Goal: Task Accomplishment & Management: Use online tool/utility

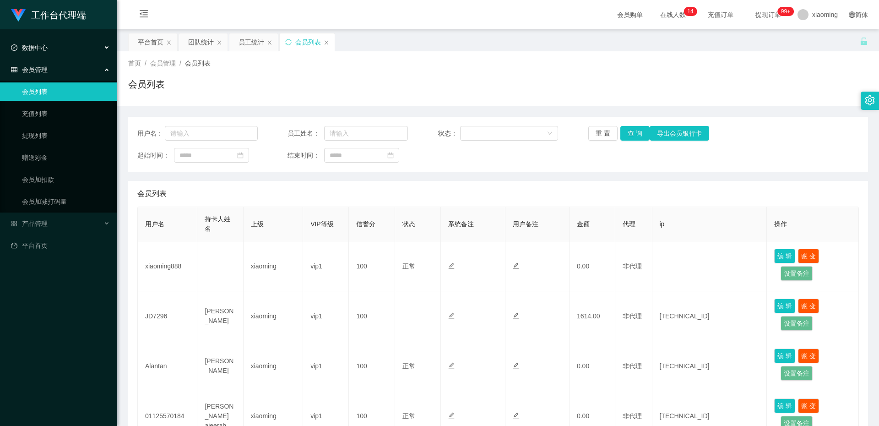
drag, startPoint x: 0, startPoint y: 0, endPoint x: 65, endPoint y: 52, distance: 83.1
click at [65, 52] on div "数据中心" at bounding box center [58, 47] width 117 height 18
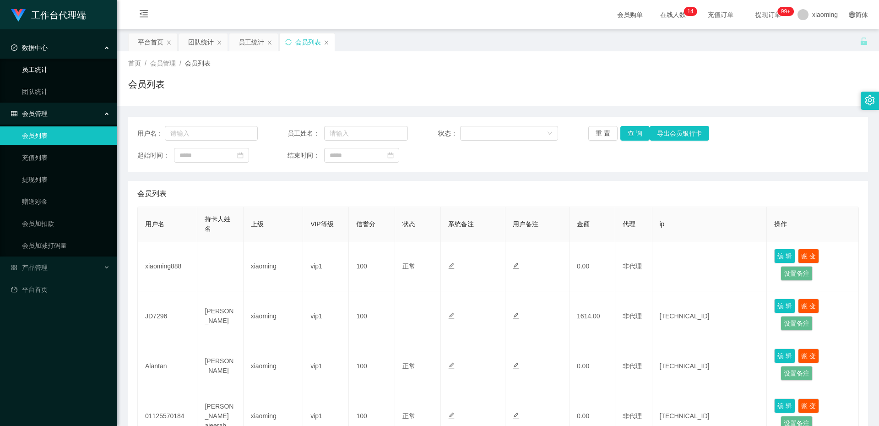
click at [46, 67] on link "员工统计" at bounding box center [66, 69] width 88 height 18
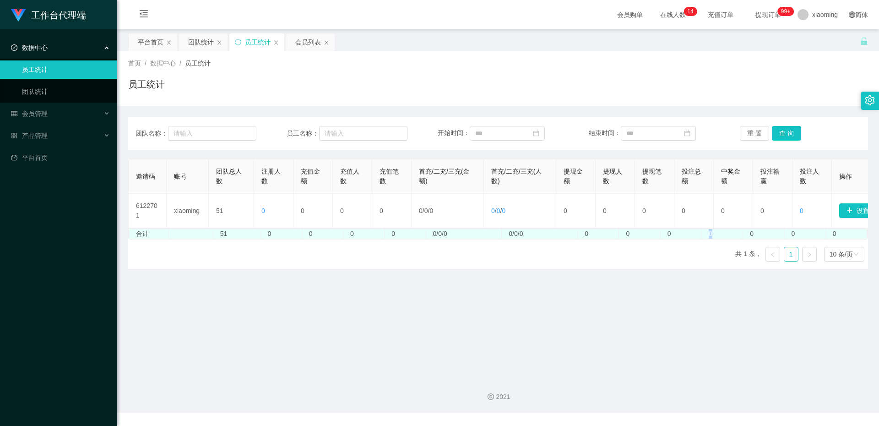
drag, startPoint x: 677, startPoint y: 239, endPoint x: 716, endPoint y: 237, distance: 39.0
click at [716, 237] on tr "合计 51 0 0 0 0 0/0/0 0/0/0 0 0 0 0 0 0 0" at bounding box center [498, 234] width 738 height 10
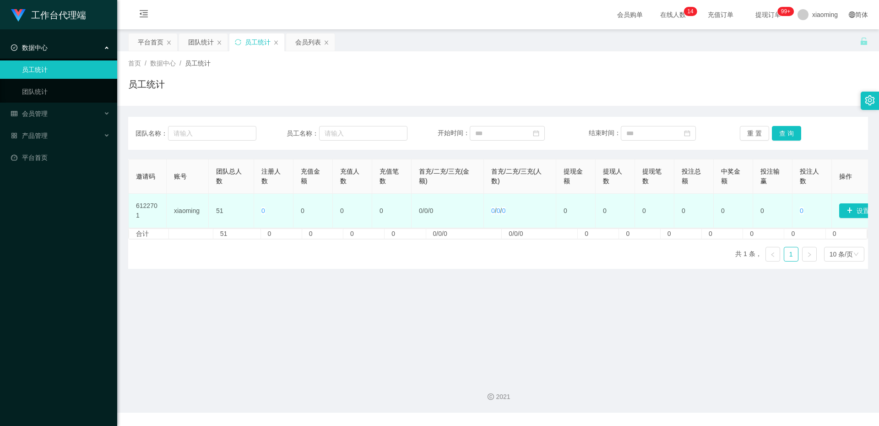
drag, startPoint x: 670, startPoint y: 225, endPoint x: 680, endPoint y: 228, distance: 10.0
click at [680, 228] on tr "6122701 xiaoming 51 0 0 0 0 0 / 0 / 0 0 / 0 / 0 0 0 0 0 0 0 0 设置邀请码" at bounding box center [500, 211] width 743 height 34
click at [636, 226] on td "0" at bounding box center [654, 211] width 39 height 34
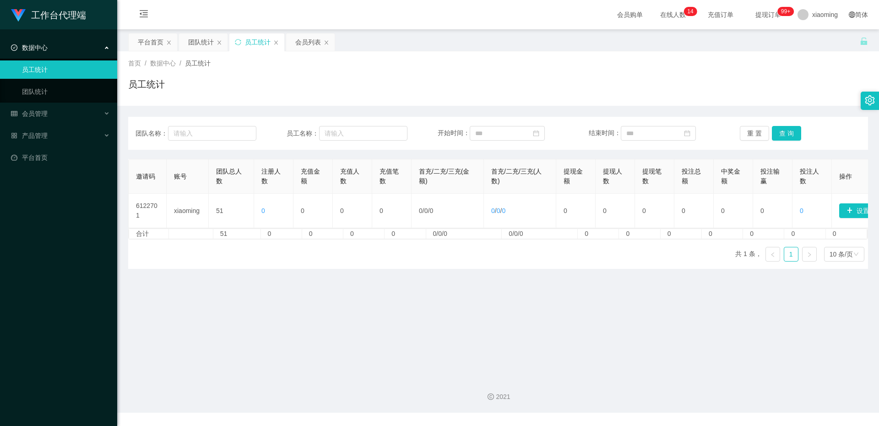
scroll to position [0, 33]
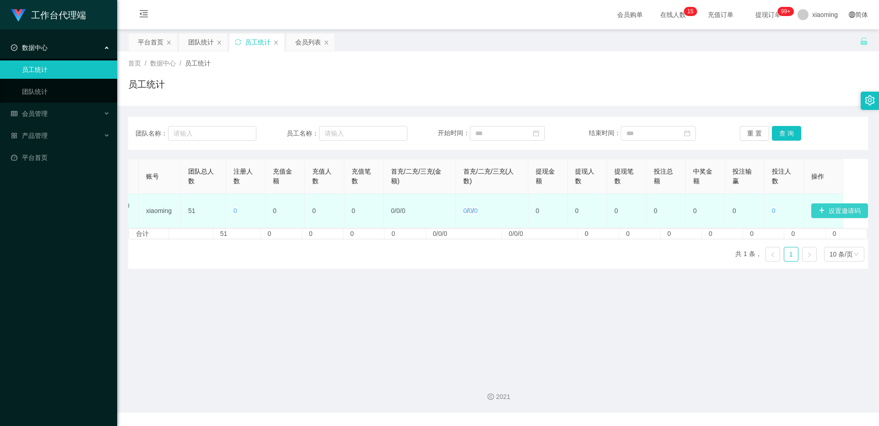
click at [841, 209] on button "设置邀请码" at bounding box center [840, 210] width 57 height 15
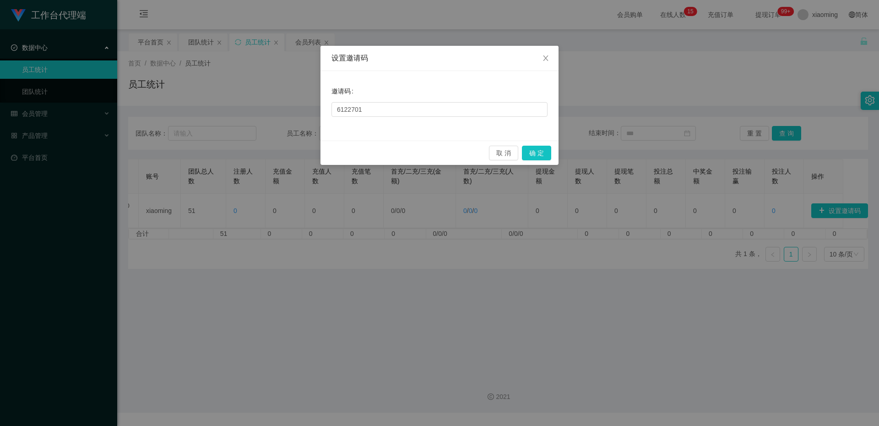
click at [552, 162] on div "取 消 确 定" at bounding box center [440, 153] width 238 height 24
click at [544, 158] on button "确 定" at bounding box center [536, 153] width 29 height 15
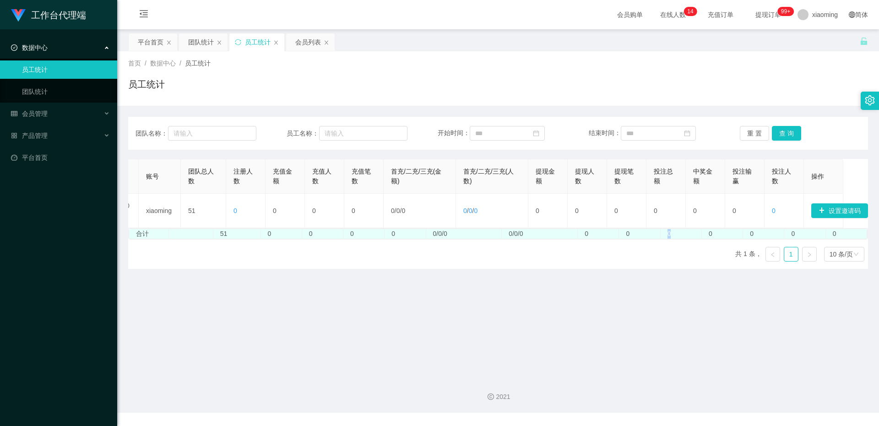
drag, startPoint x: 688, startPoint y: 237, endPoint x: 566, endPoint y: 241, distance: 122.4
click at [622, 239] on tr "合计 51 0 0 0 0 0/0/0 0/0/0 0 0 0 0 0 0 0" at bounding box center [498, 234] width 738 height 10
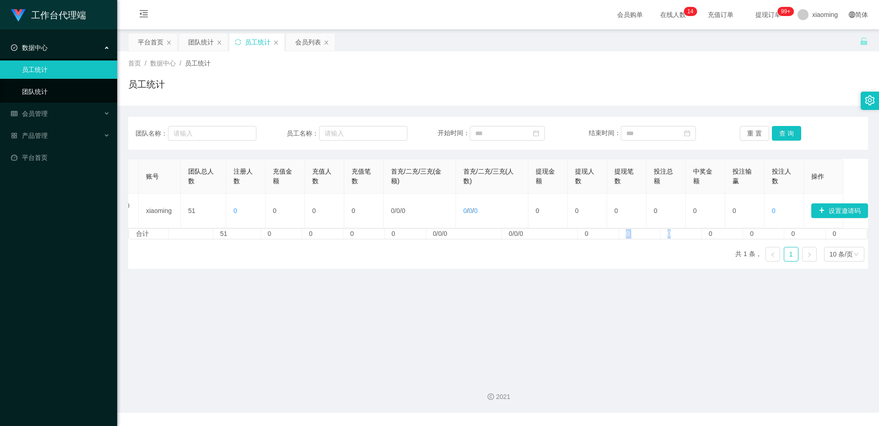
click at [83, 97] on link "团队统计" at bounding box center [66, 91] width 88 height 18
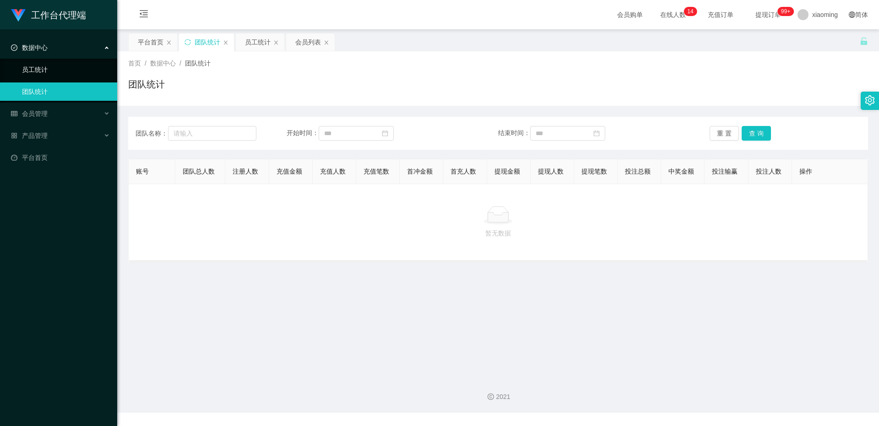
click at [68, 70] on link "员工统计" at bounding box center [66, 69] width 88 height 18
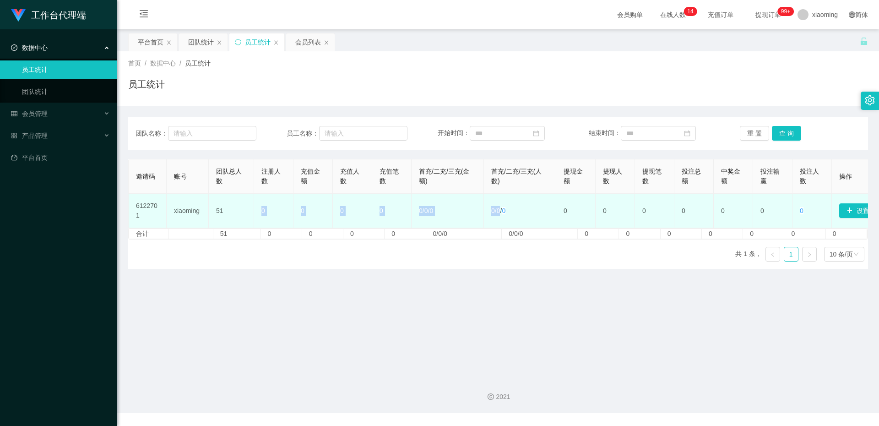
drag, startPoint x: 260, startPoint y: 226, endPoint x: 507, endPoint y: 211, distance: 247.4
click at [505, 213] on tr "6122701 xiaoming 51 0 0 0 0 0 / 0 / 0 0 / 0 / 0 0 0 0 0 0 0 0 设置邀请码" at bounding box center [500, 211] width 743 height 34
click at [410, 214] on td "0" at bounding box center [391, 211] width 39 height 34
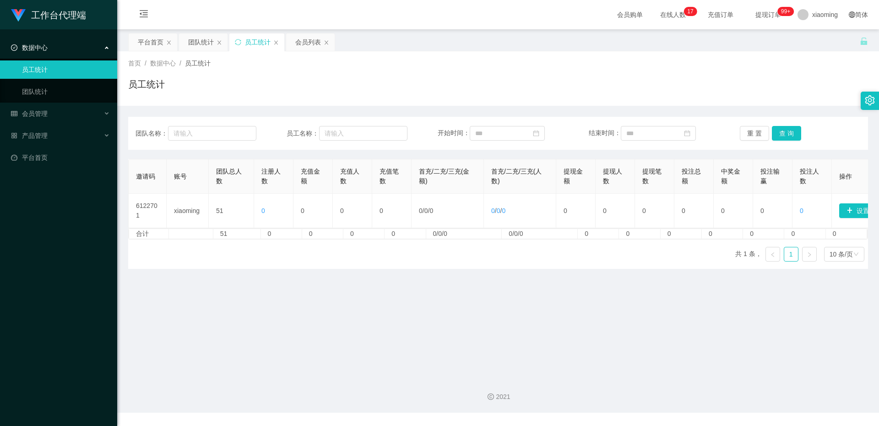
scroll to position [0, 33]
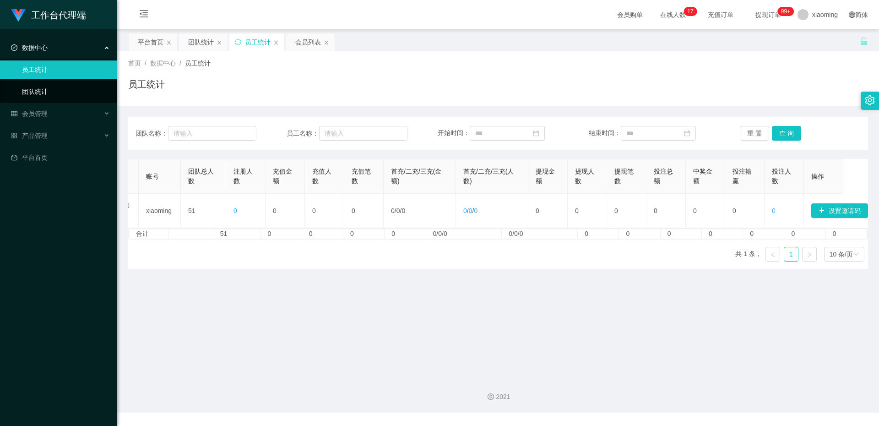
click at [47, 83] on link "团队统计" at bounding box center [66, 91] width 88 height 18
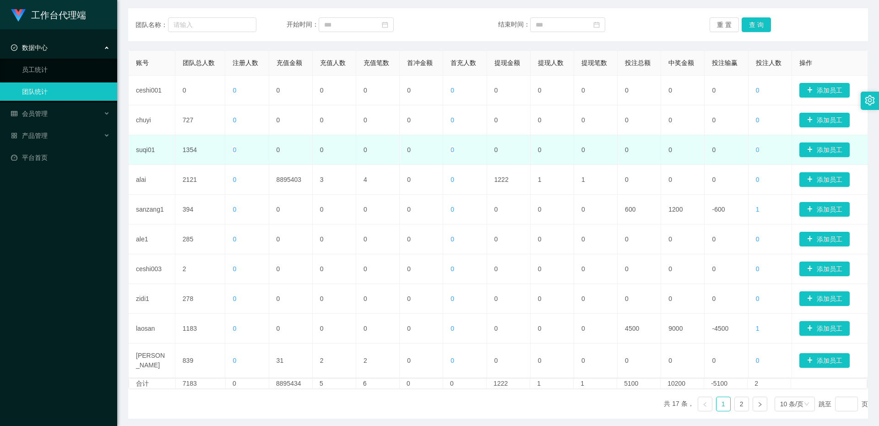
scroll to position [93, 0]
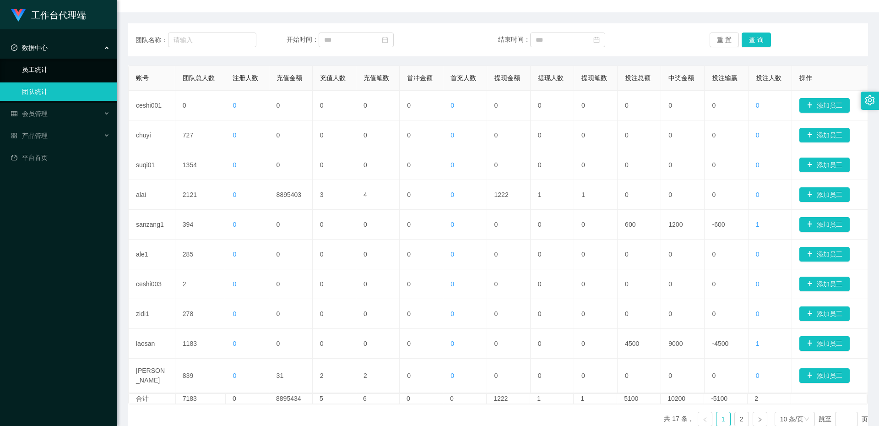
click at [68, 73] on link "员工统计" at bounding box center [66, 69] width 88 height 18
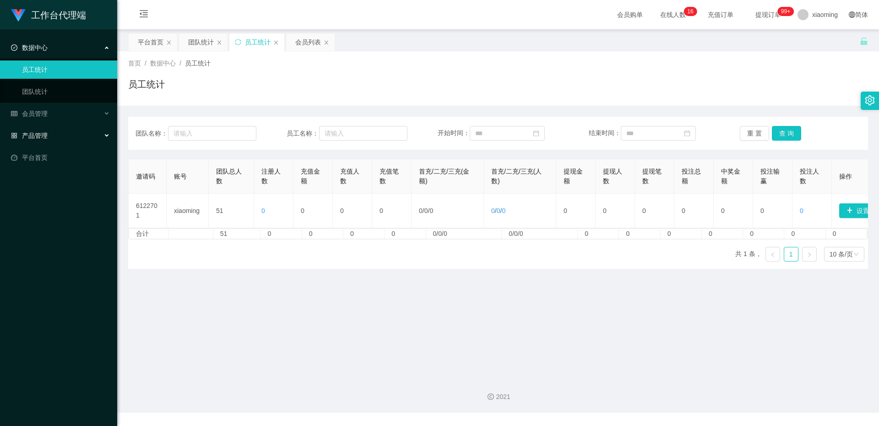
click at [79, 134] on div "产品管理" at bounding box center [58, 135] width 117 height 18
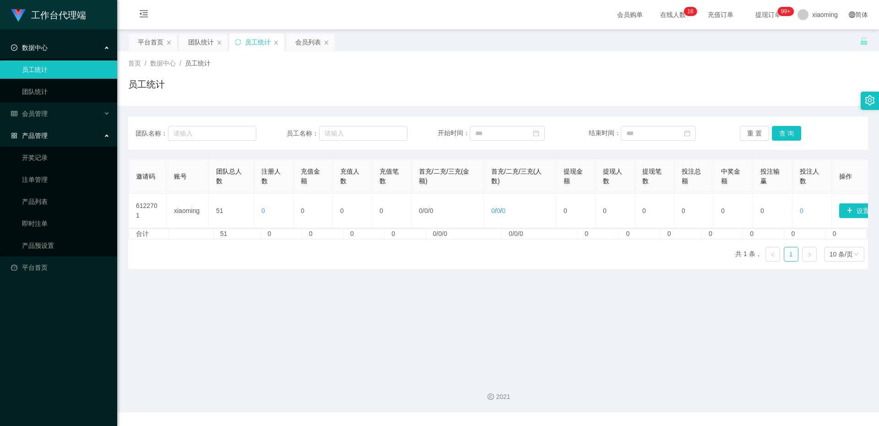
click at [79, 134] on div "产品管理" at bounding box center [58, 135] width 117 height 18
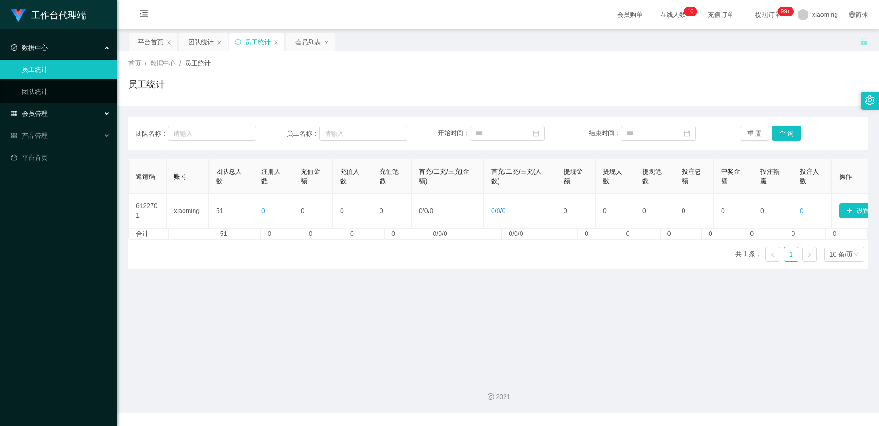
click at [81, 109] on div "会员管理" at bounding box center [58, 113] width 117 height 18
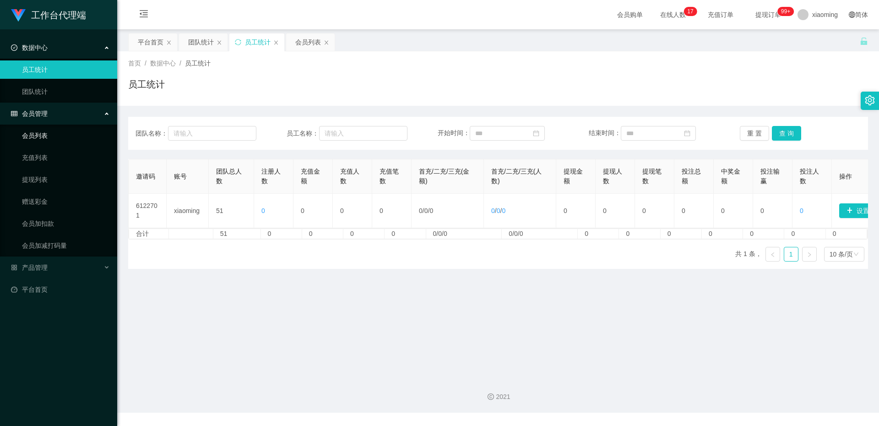
click at [32, 135] on link "会员列表" at bounding box center [66, 135] width 88 height 18
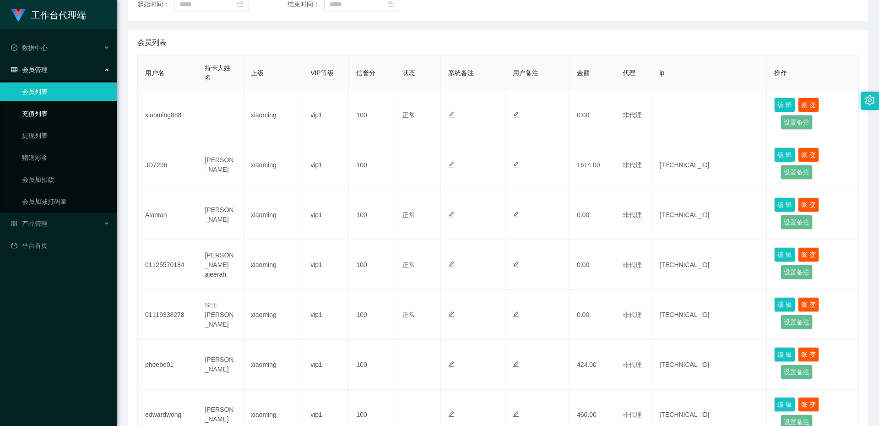
scroll to position [115, 0]
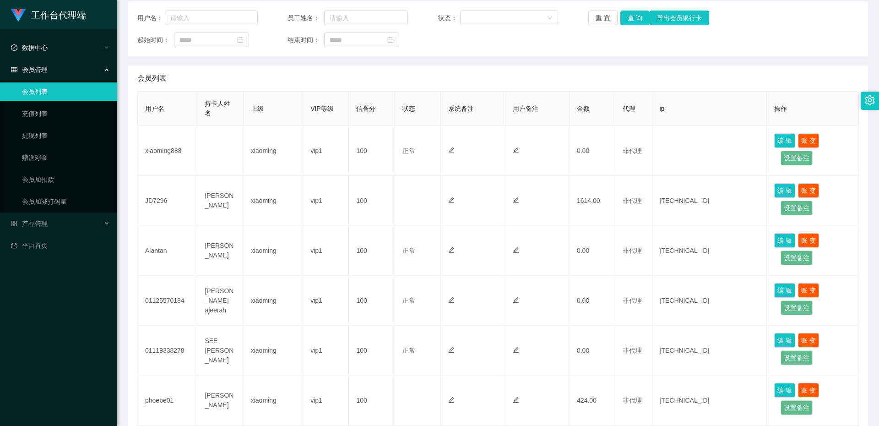
click at [66, 51] on div "数据中心" at bounding box center [58, 47] width 117 height 18
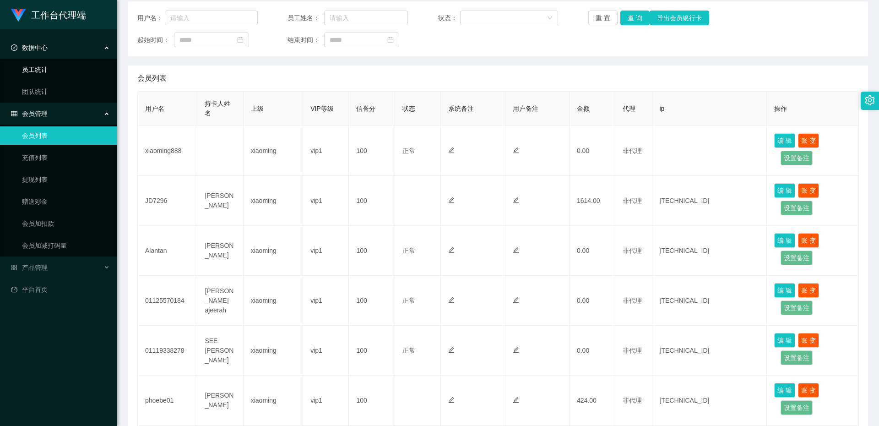
click at [42, 69] on link "员工统计" at bounding box center [66, 69] width 88 height 18
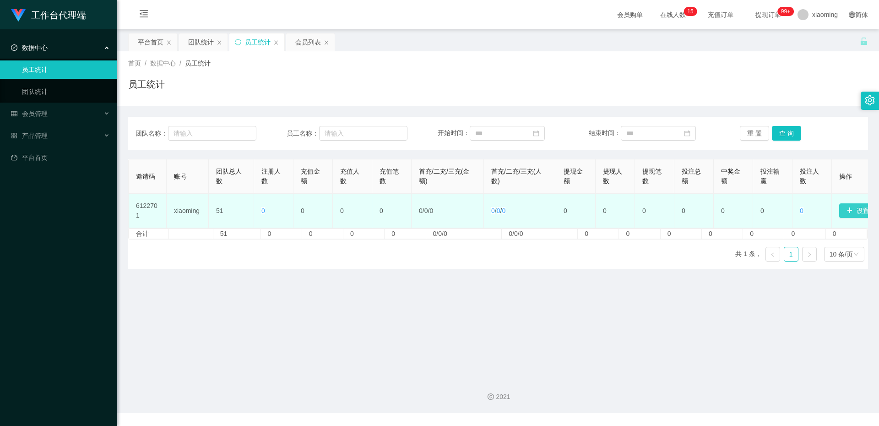
click at [858, 207] on button "设置邀请码" at bounding box center [868, 210] width 57 height 15
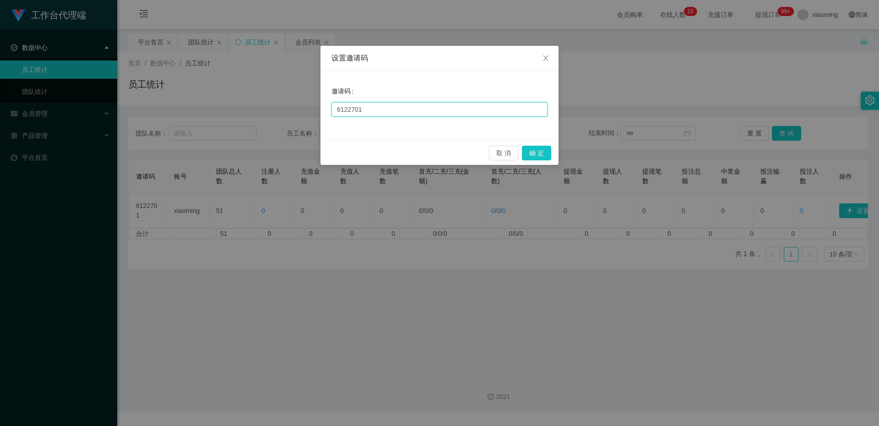
drag, startPoint x: 446, startPoint y: 104, endPoint x: 439, endPoint y: 105, distance: 6.5
click at [439, 105] on input "6122701" at bounding box center [440, 109] width 216 height 15
drag, startPoint x: 432, startPoint y: 109, endPoint x: 157, endPoint y: 97, distance: 275.5
click at [157, 97] on div "设置邀请码 邀请码 6122701 取 消 确 定" at bounding box center [439, 213] width 879 height 426
click at [530, 153] on button "确 定" at bounding box center [536, 153] width 29 height 15
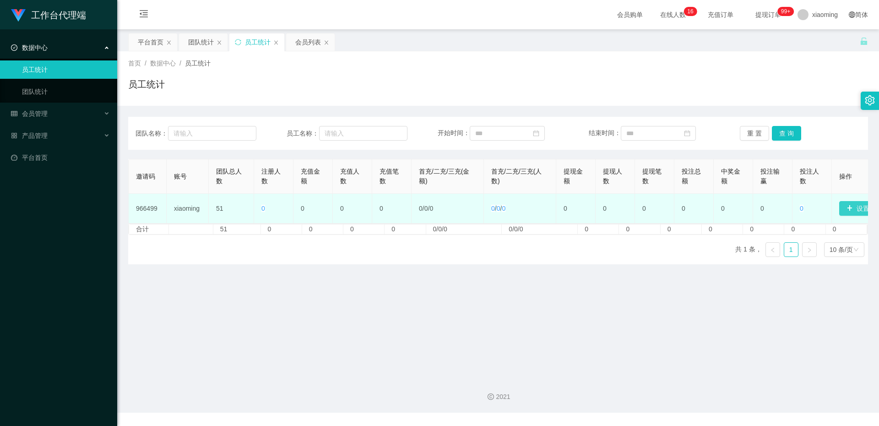
drag, startPoint x: 855, startPoint y: 217, endPoint x: 854, endPoint y: 209, distance: 8.4
click at [855, 216] on td "设置邀请码" at bounding box center [851, 209] width 39 height 30
click at [854, 209] on button "设置邀请码" at bounding box center [868, 208] width 57 height 15
type input "6122701"
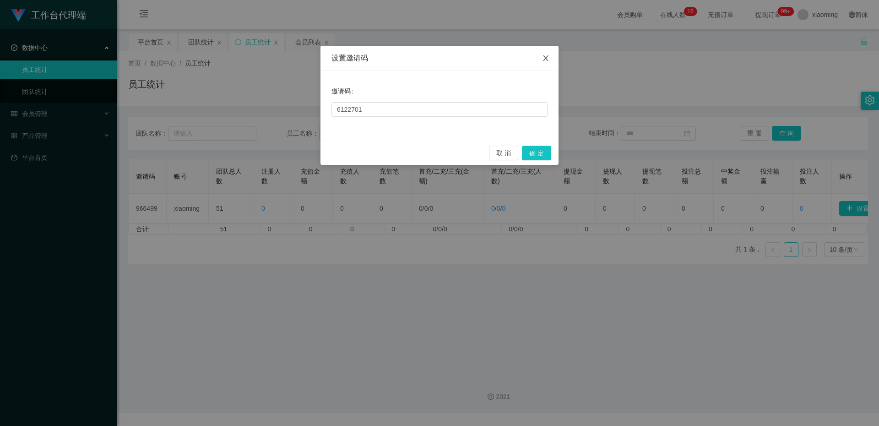
click at [551, 59] on span "Close" at bounding box center [546, 59] width 26 height 26
